Goal: Obtain resource: Download file/media

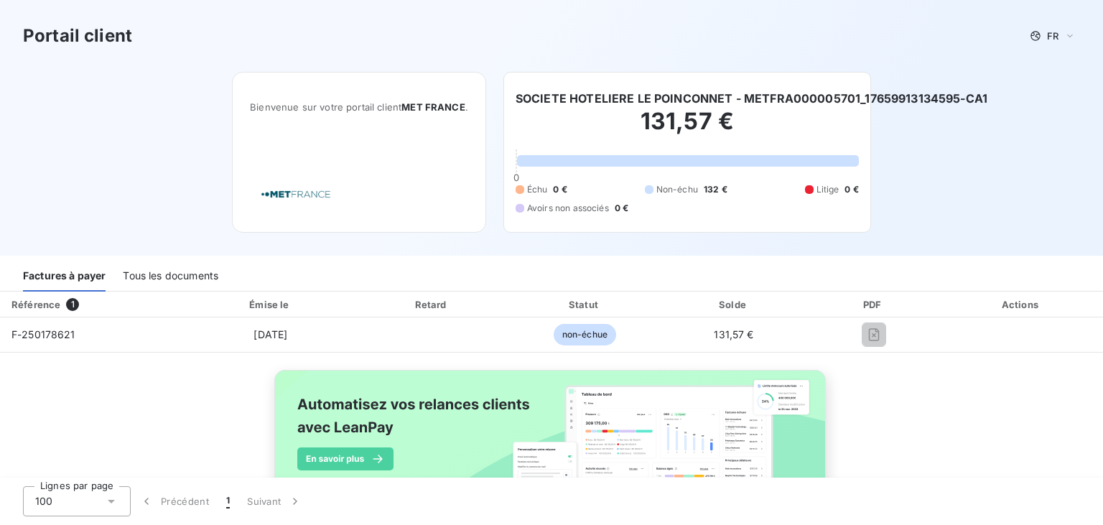
click at [148, 274] on div "Tous les documents" at bounding box center [171, 276] width 96 height 30
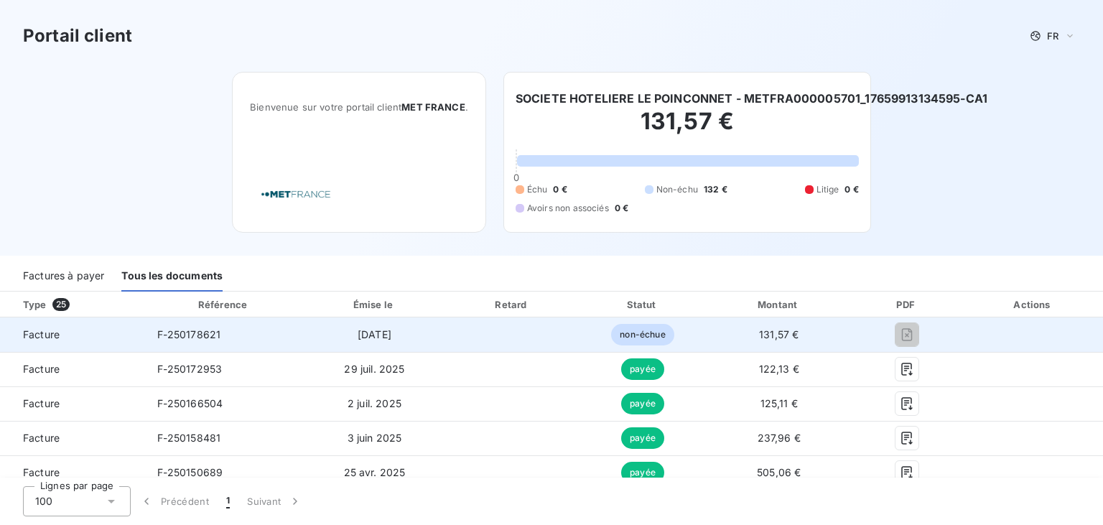
click at [645, 338] on span "non-échue" at bounding box center [642, 335] width 62 height 22
click at [52, 338] on span "Facture" at bounding box center [72, 335] width 123 height 14
